Goal: Task Accomplishment & Management: Manage account settings

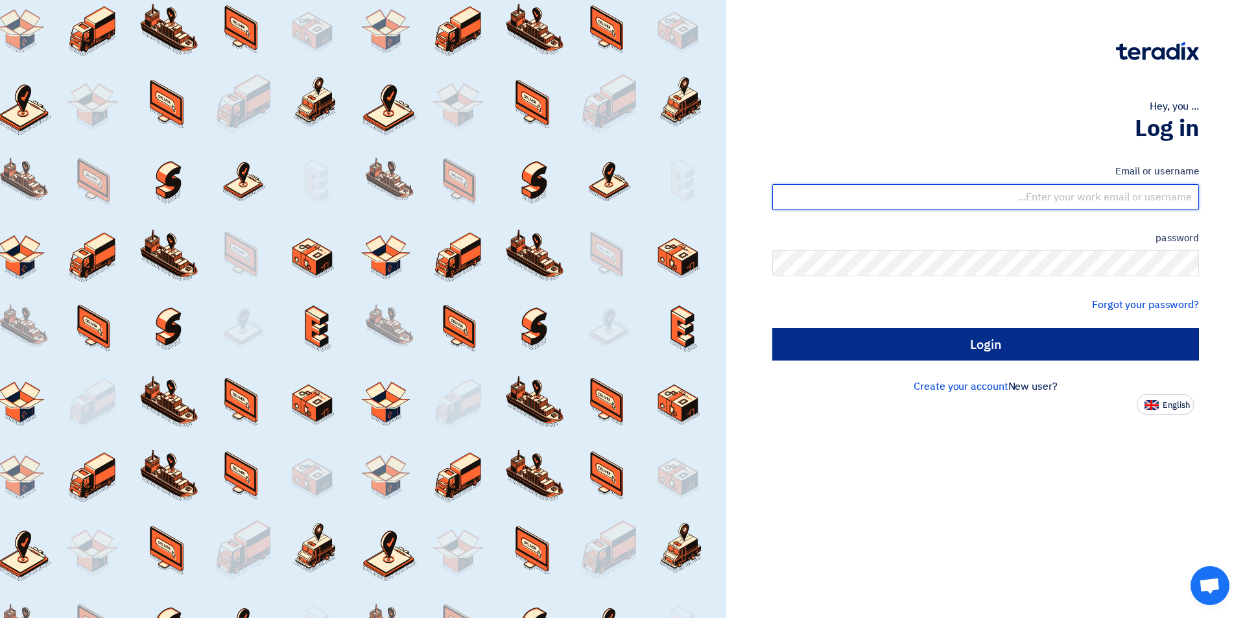
type input "sales@tareeqalkhair.com"
click at [901, 347] on input "Login" at bounding box center [985, 344] width 427 height 32
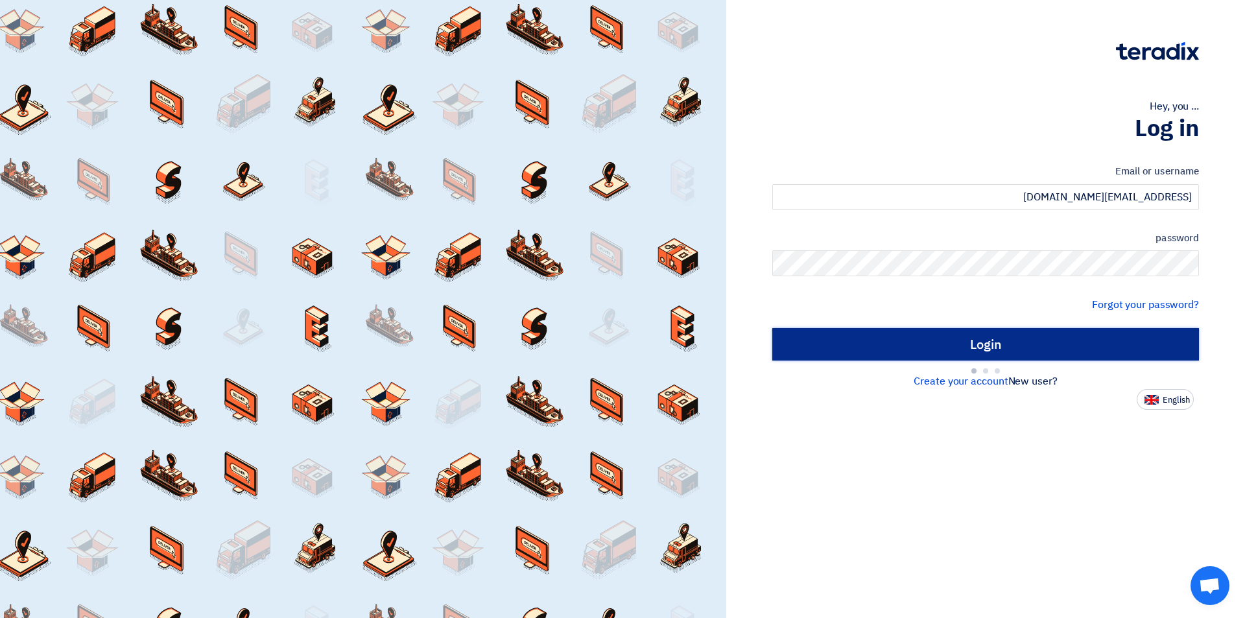
type input "Sign in"
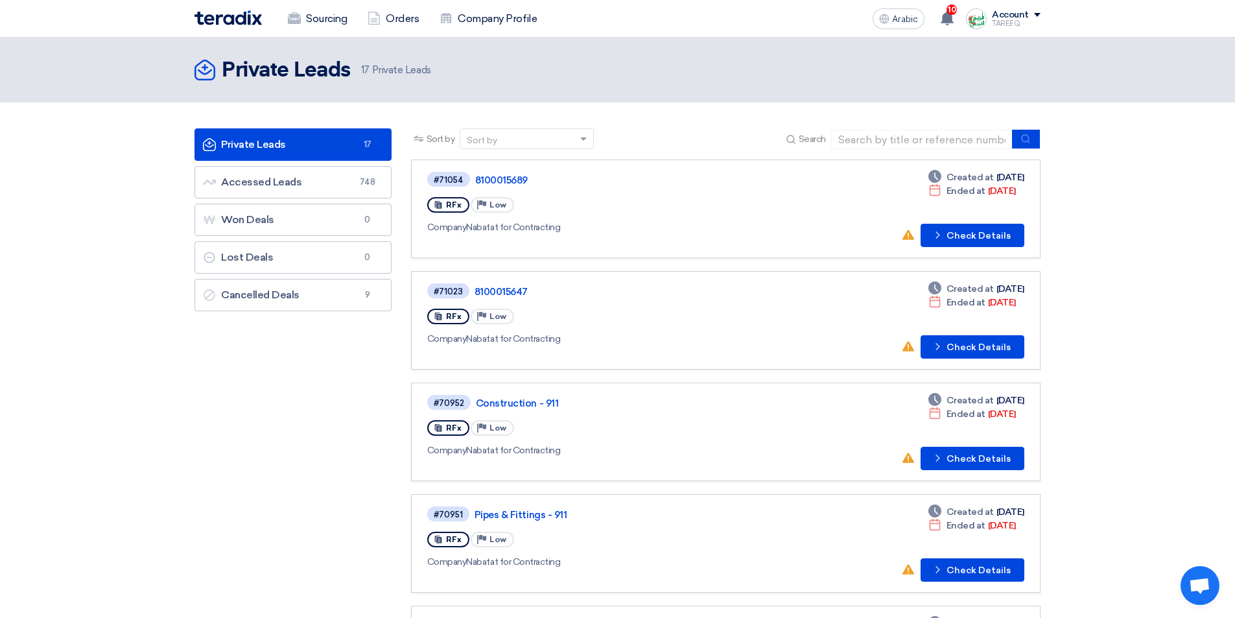
click at [724, 69] on div "Private Leads Private Leads 17 Private Leads" at bounding box center [618, 70] width 846 height 26
